Goal: Find specific page/section: Find specific page/section

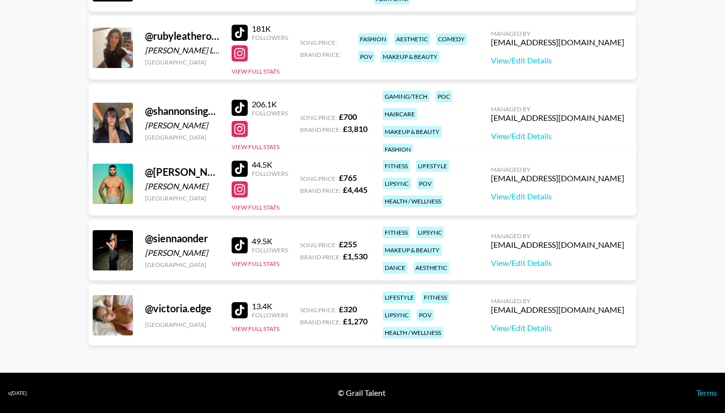
scroll to position [1343, 0]
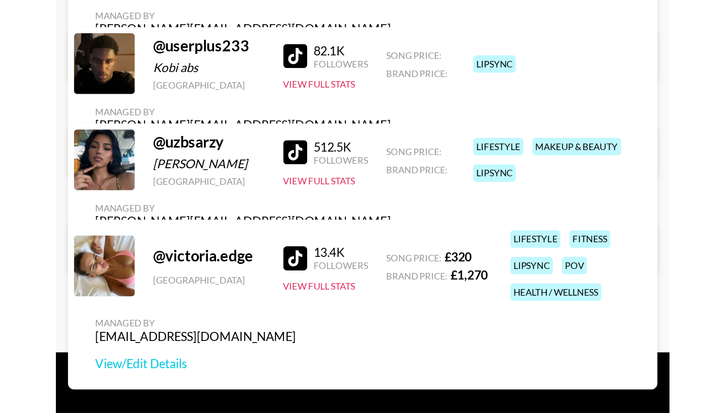
scroll to position [2959, 0]
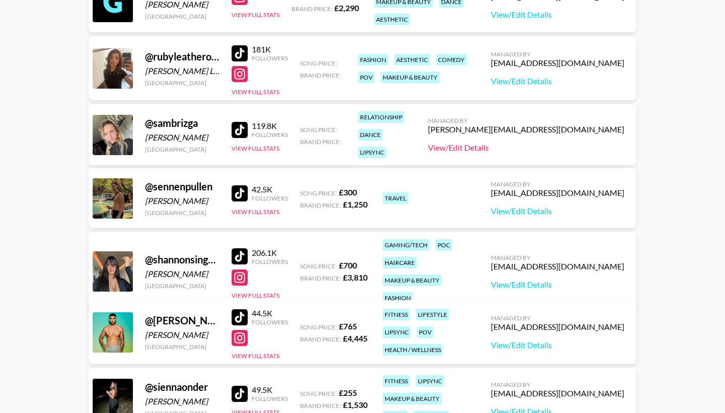
click at [598, 146] on link "View/Edit Details" at bounding box center [526, 147] width 196 height 10
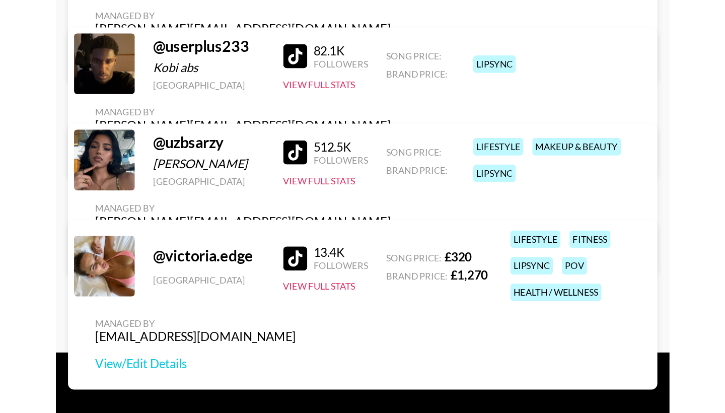
scroll to position [3052, 0]
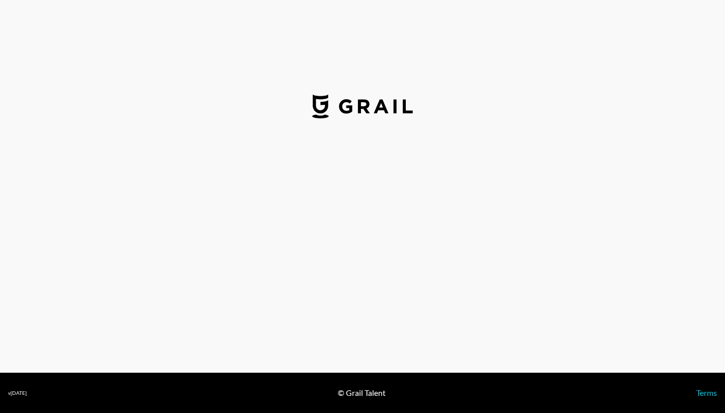
select select "USD"
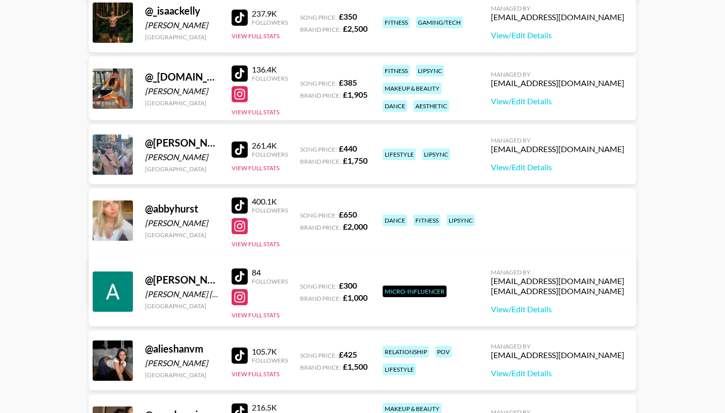
scroll to position [338, 0]
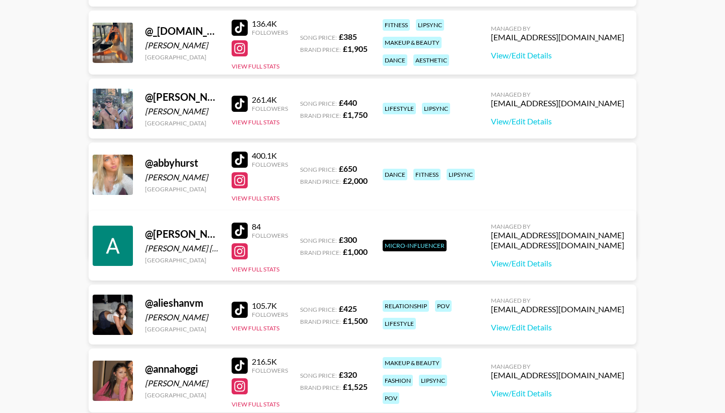
click at [237, 309] on div at bounding box center [239, 309] width 16 height 16
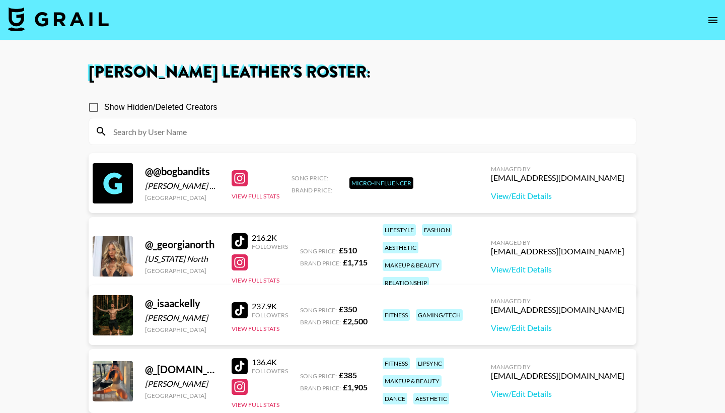
scroll to position [0, 0]
click at [528, 197] on link "View/Edit Details" at bounding box center [557, 196] width 133 height 10
click at [241, 175] on div at bounding box center [239, 178] width 16 height 16
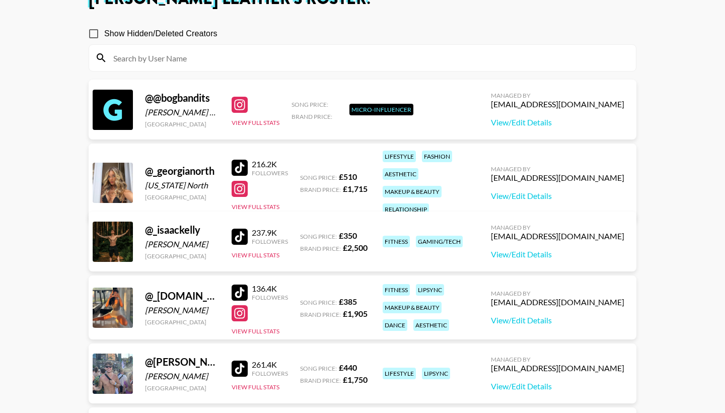
scroll to position [74, 0]
click at [243, 233] on div at bounding box center [239, 236] width 16 height 16
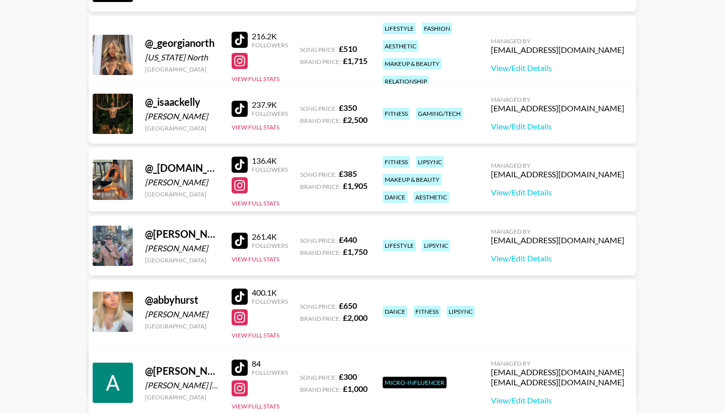
scroll to position [201, 0]
click at [242, 239] on div at bounding box center [239, 241] width 16 height 16
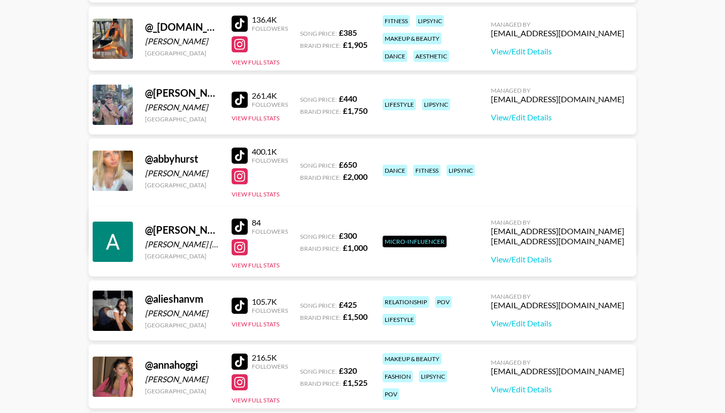
scroll to position [334, 0]
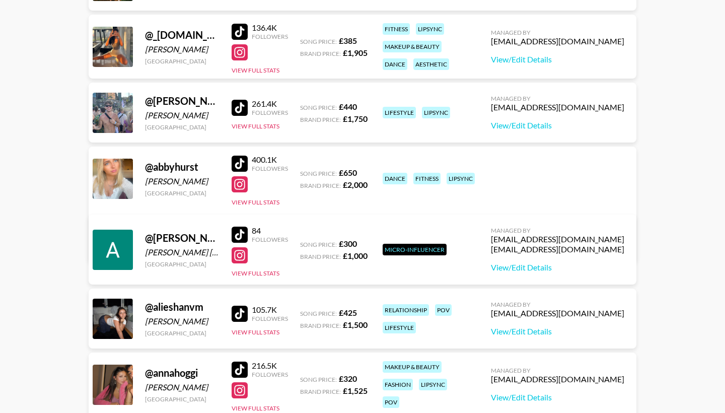
click at [241, 164] on div at bounding box center [239, 163] width 16 height 16
click at [241, 184] on div at bounding box center [239, 184] width 16 height 16
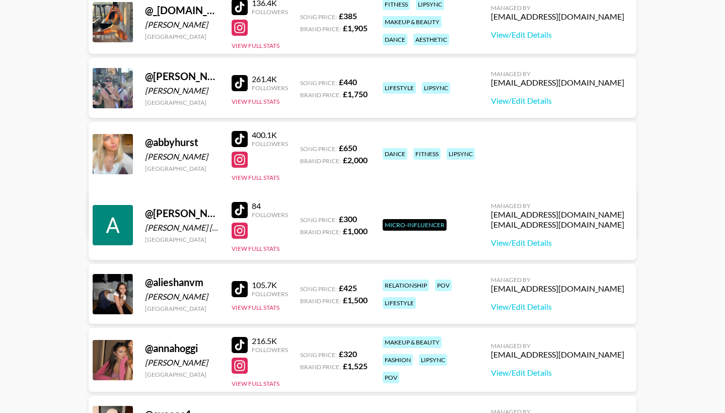
scroll to position [412, 0]
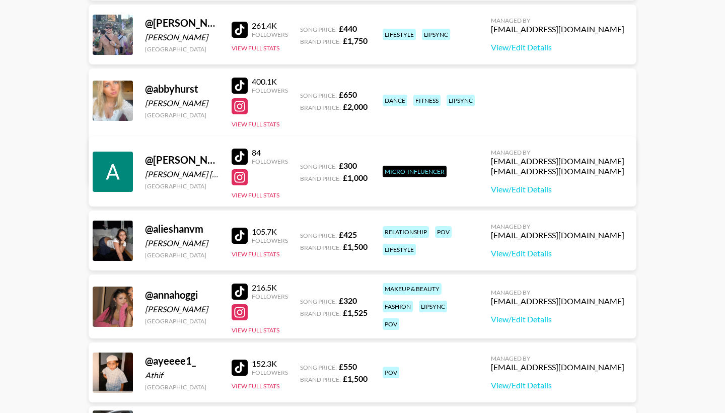
click at [238, 233] on div at bounding box center [239, 235] width 16 height 16
click at [234, 235] on div at bounding box center [239, 235] width 16 height 16
drag, startPoint x: 145, startPoint y: 243, endPoint x: 202, endPoint y: 244, distance: 56.9
click at [202, 244] on div "[PERSON_NAME]" at bounding box center [182, 243] width 74 height 10
copy div "[PERSON_NAME]"
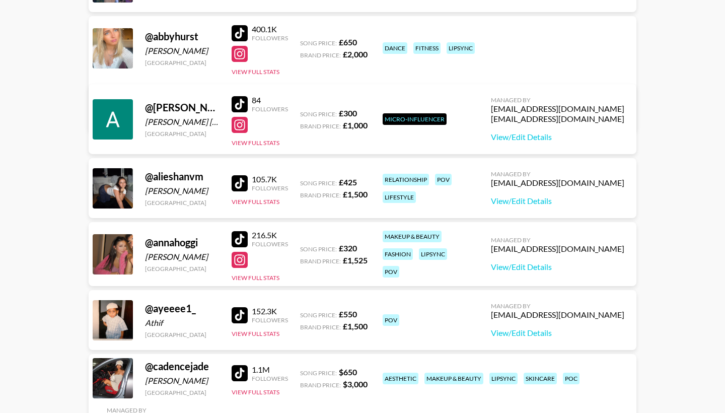
scroll to position [466, 0]
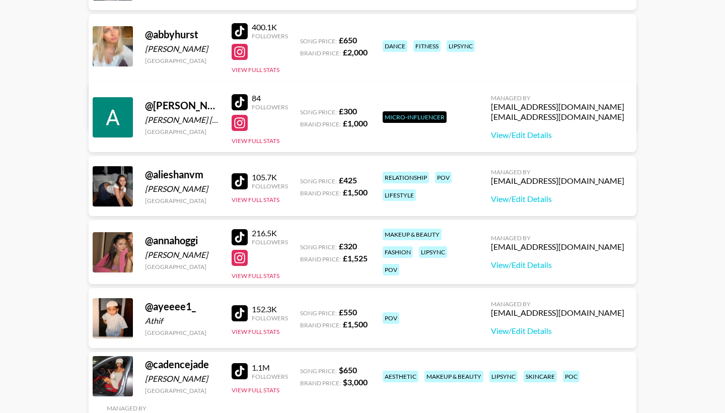
click at [241, 311] on div at bounding box center [239, 313] width 16 height 16
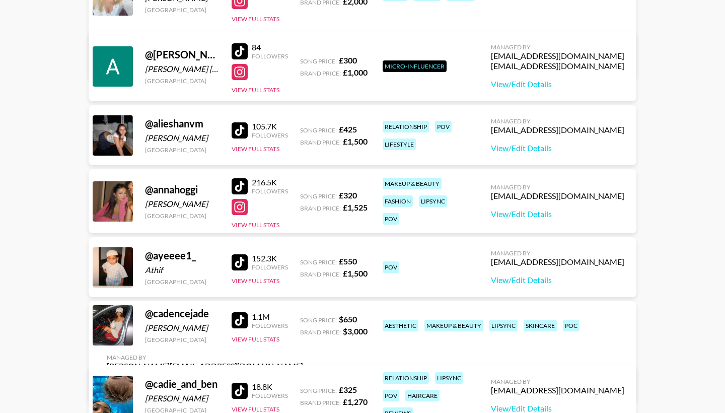
scroll to position [556, 0]
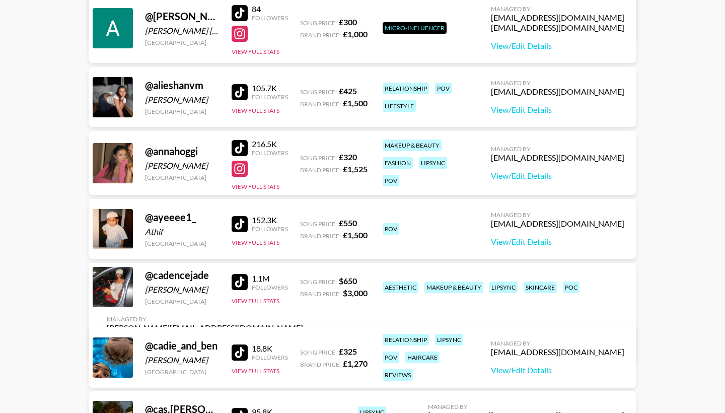
click at [242, 286] on div at bounding box center [239, 282] width 16 height 16
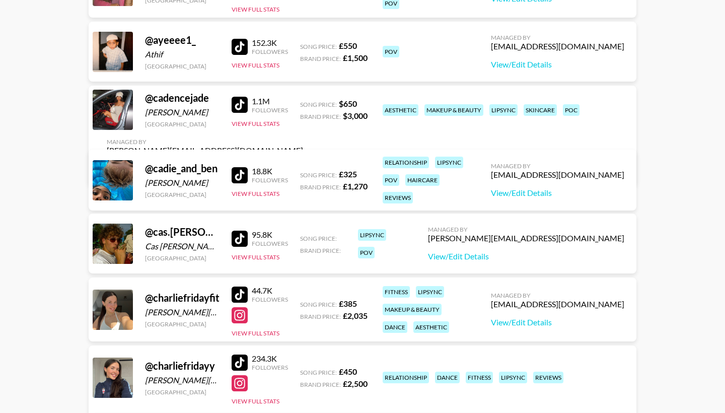
scroll to position [803, 0]
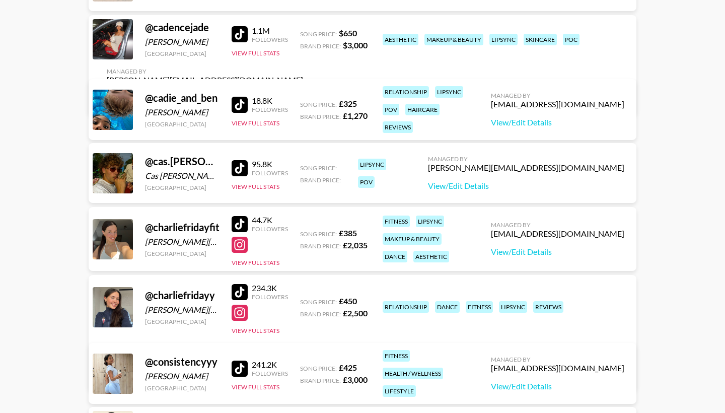
click at [240, 220] on div at bounding box center [239, 224] width 16 height 16
click at [240, 293] on div at bounding box center [239, 292] width 16 height 16
click at [242, 249] on div at bounding box center [239, 245] width 16 height 16
click at [237, 314] on div at bounding box center [239, 312] width 16 height 16
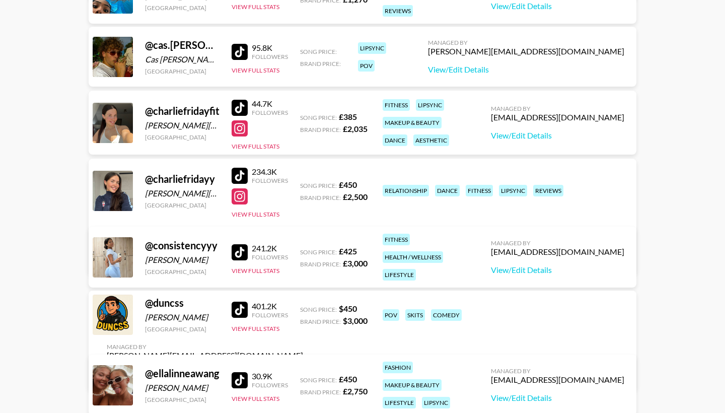
scroll to position [934, 0]
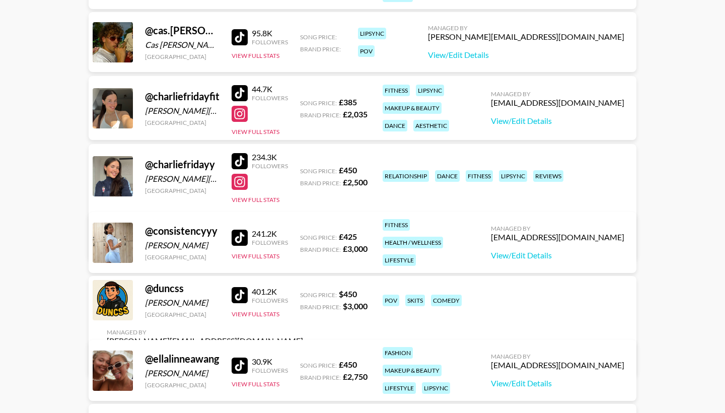
click at [242, 236] on div at bounding box center [239, 237] width 16 height 16
drag, startPoint x: 218, startPoint y: 228, endPoint x: 154, endPoint y: 230, distance: 64.4
click at [154, 230] on div "@ consistencyyy" at bounding box center [182, 230] width 74 height 13
copy div "consistencyyy"
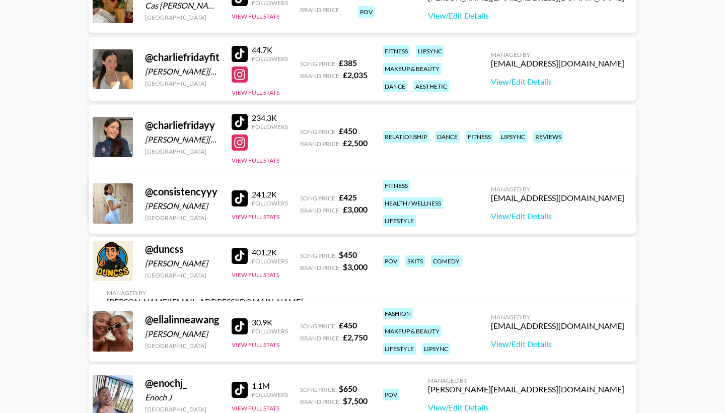
scroll to position [983, 0]
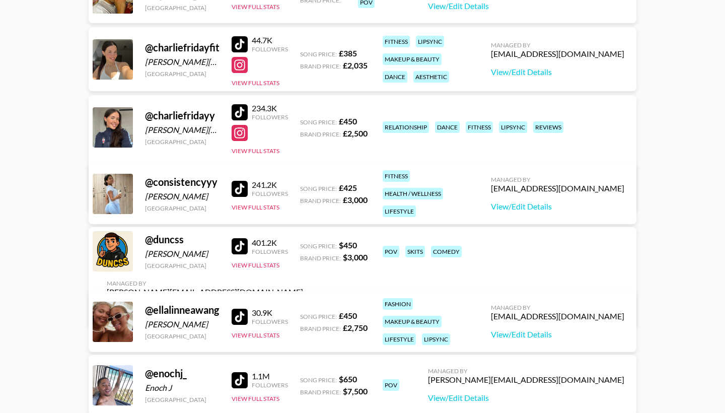
click at [240, 246] on div at bounding box center [239, 246] width 16 height 16
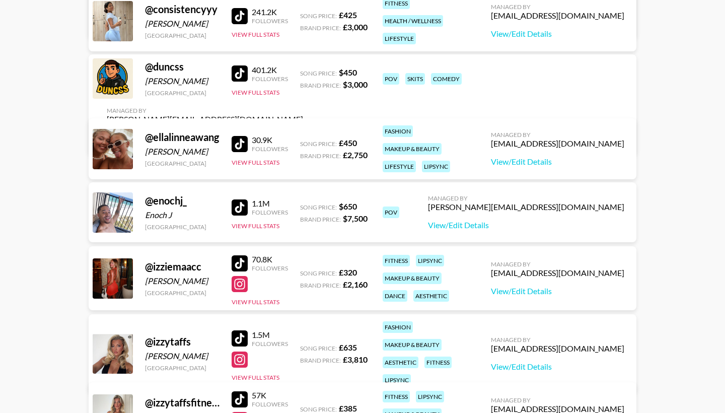
scroll to position [1163, 0]
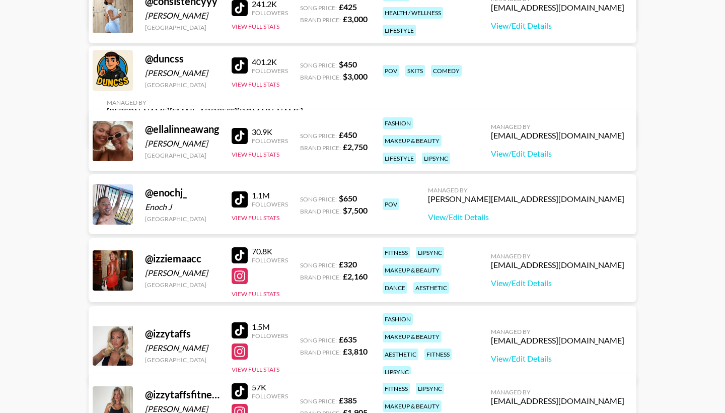
click at [240, 200] on div at bounding box center [239, 199] width 16 height 16
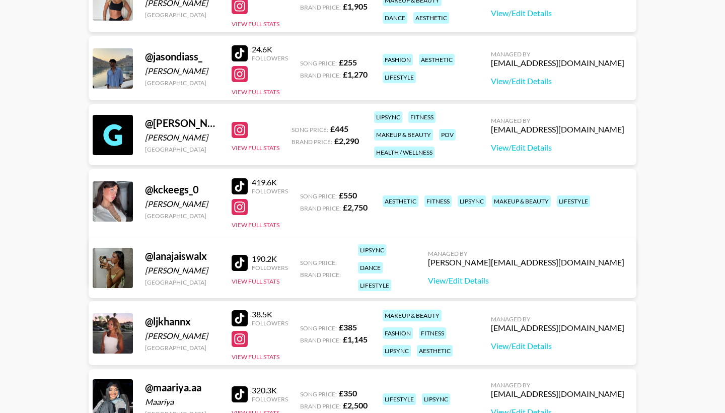
scroll to position [1576, 0]
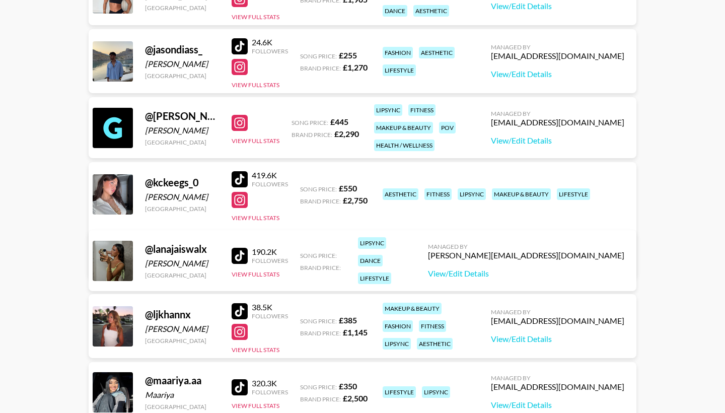
click at [239, 252] on div at bounding box center [239, 256] width 16 height 16
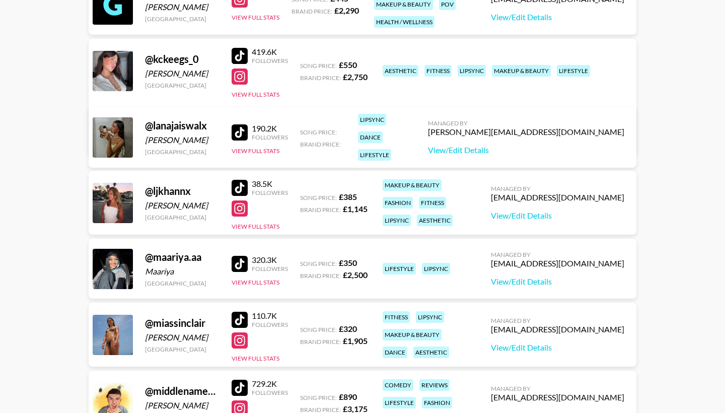
scroll to position [1705, 0]
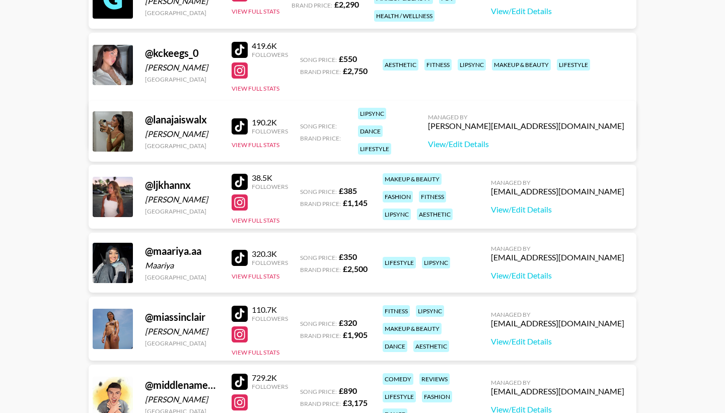
click at [245, 256] on div at bounding box center [239, 258] width 16 height 16
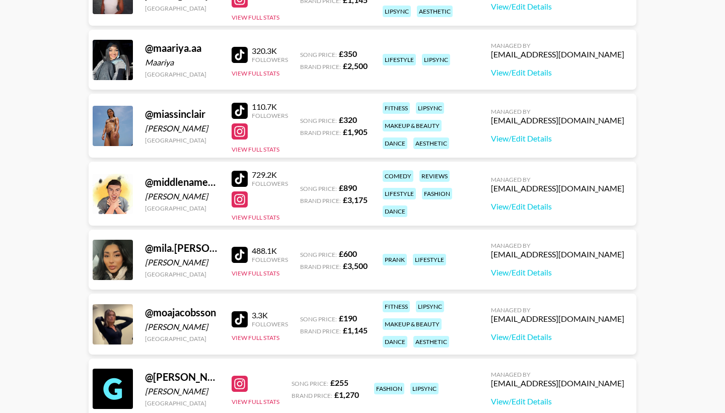
scroll to position [1921, 0]
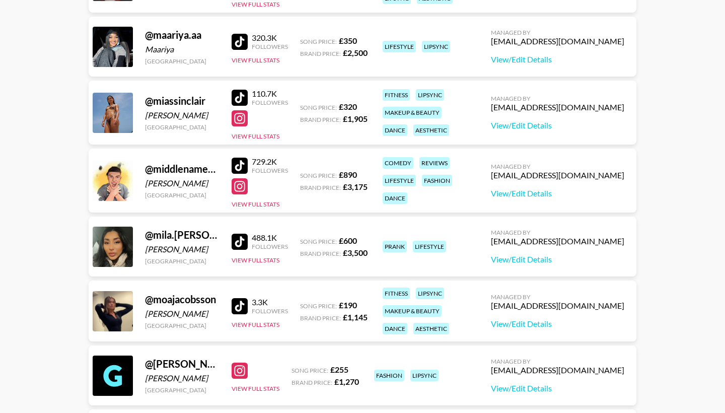
click at [238, 241] on div at bounding box center [239, 241] width 16 height 16
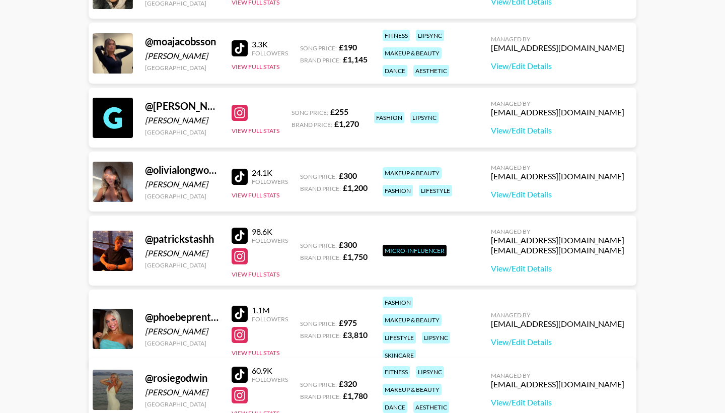
scroll to position [2179, 0]
click at [239, 239] on div at bounding box center [239, 235] width 16 height 16
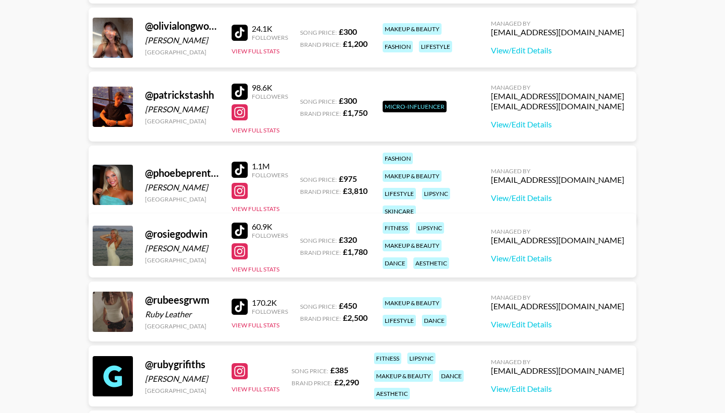
scroll to position [2891, 0]
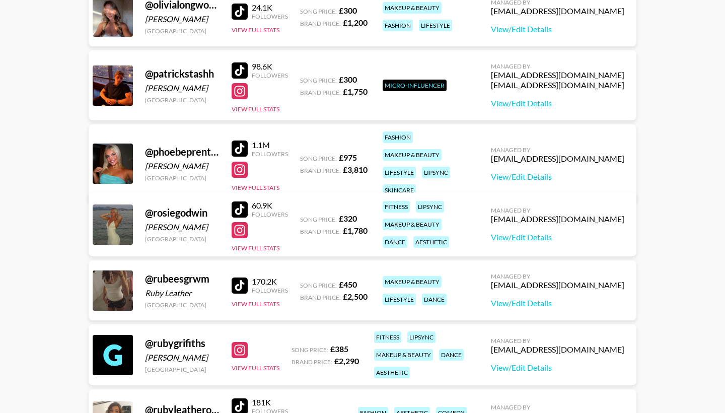
click at [237, 210] on div at bounding box center [239, 209] width 16 height 16
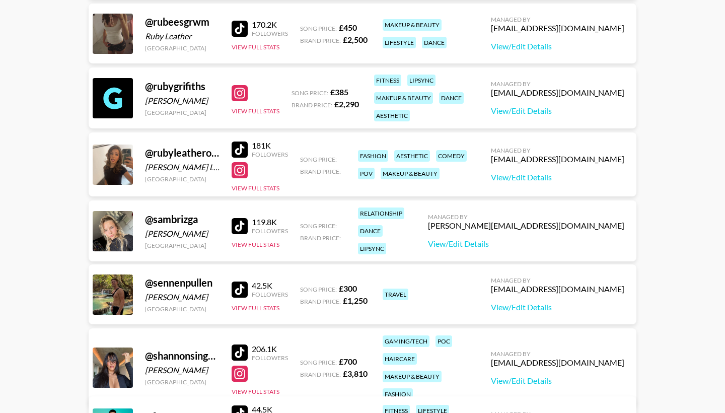
scroll to position [3150, 0]
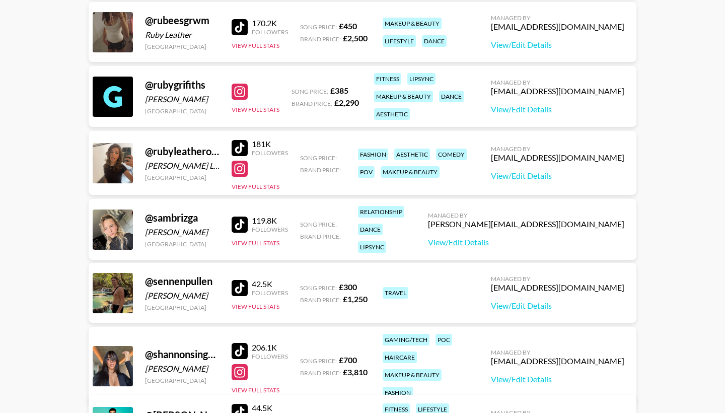
click at [243, 219] on div at bounding box center [239, 224] width 16 height 16
click at [243, 223] on div at bounding box center [239, 224] width 16 height 16
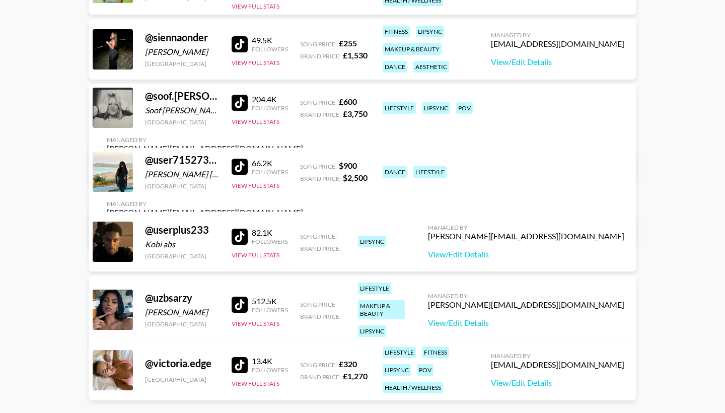
scroll to position [3594, 0]
click at [243, 233] on div at bounding box center [239, 236] width 16 height 16
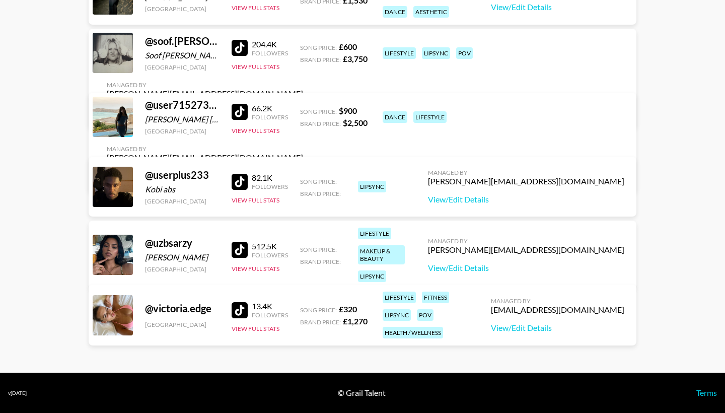
scroll to position [4214, 0]
click at [242, 242] on div at bounding box center [239, 250] width 16 height 16
click at [240, 246] on div at bounding box center [239, 250] width 16 height 16
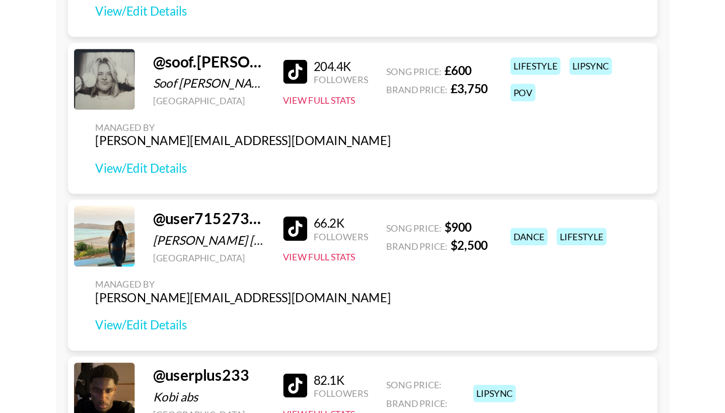
scroll to position [4266, 0]
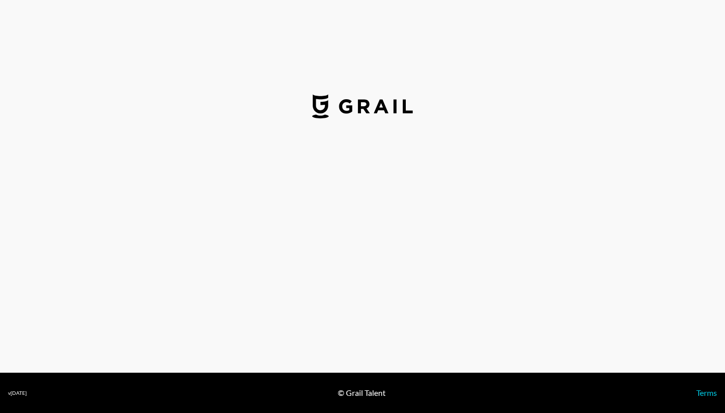
select select "USD"
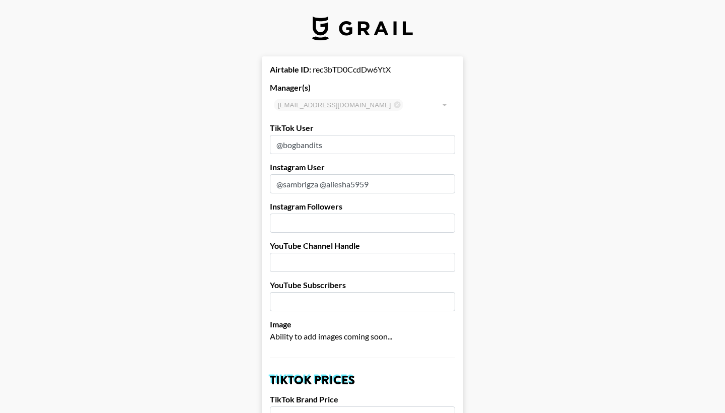
type input "[GEOGRAPHIC_DATA]"
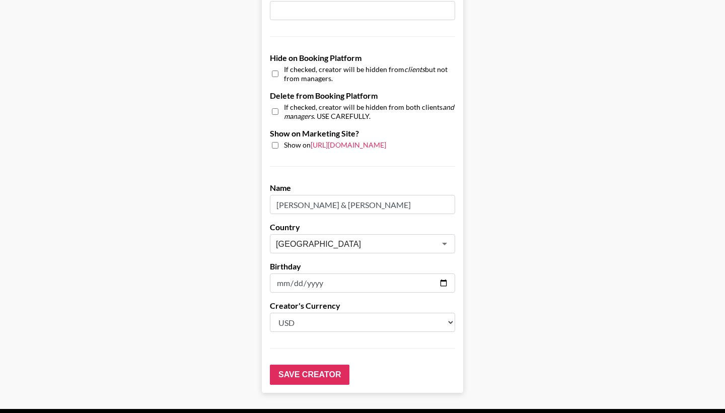
scroll to position [917, 0]
